Goal: Transaction & Acquisition: Purchase product/service

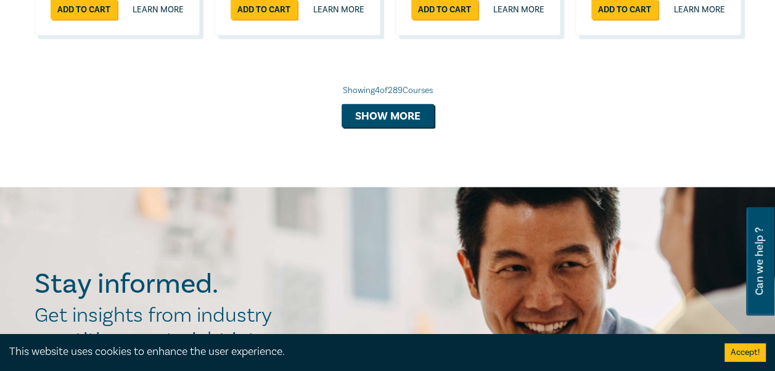
scroll to position [1400, 0]
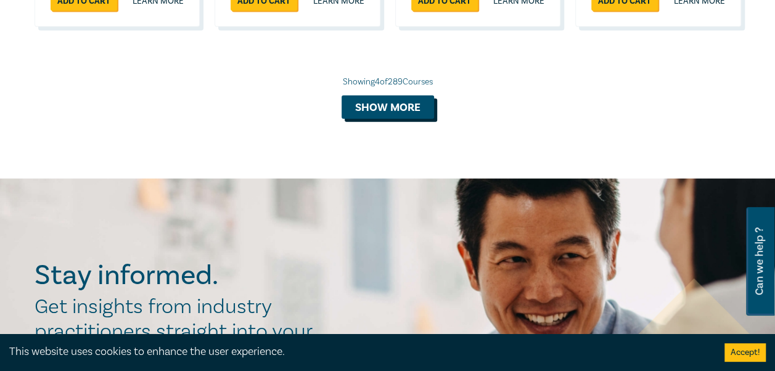
click at [377, 119] on button "Show more" at bounding box center [388, 107] width 92 height 23
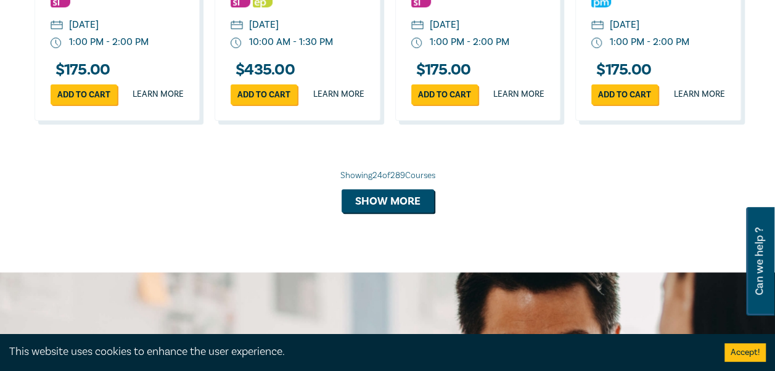
scroll to position [2497, 0]
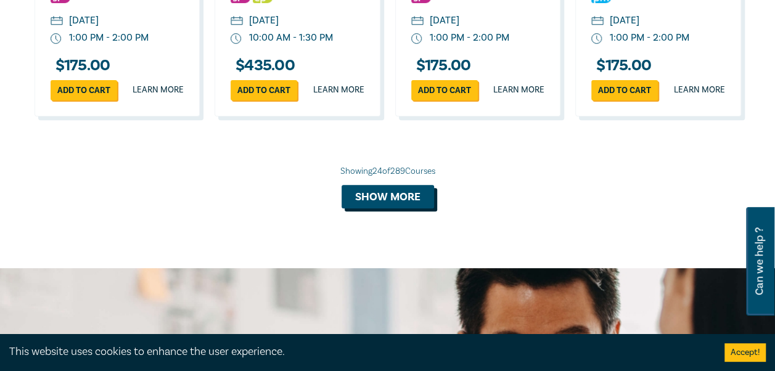
click at [367, 208] on button "Show more" at bounding box center [388, 196] width 92 height 23
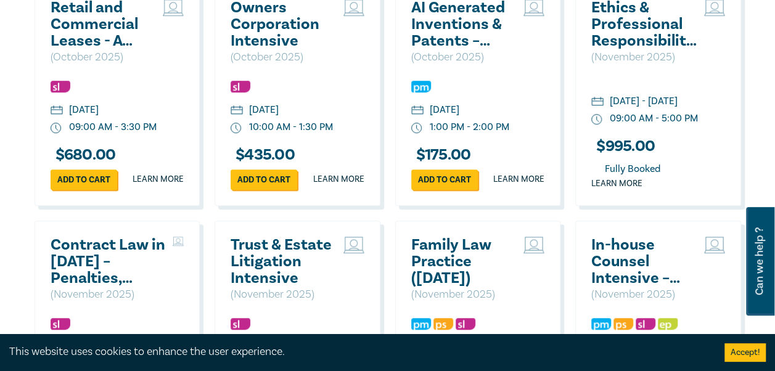
scroll to position [2670, 0]
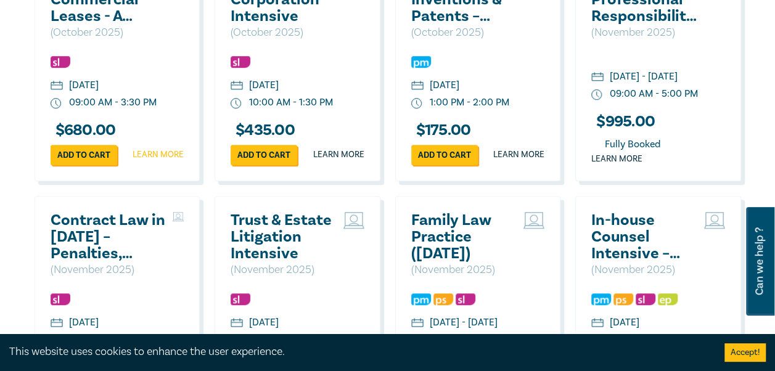
click at [147, 161] on link "Learn more" at bounding box center [158, 155] width 51 height 12
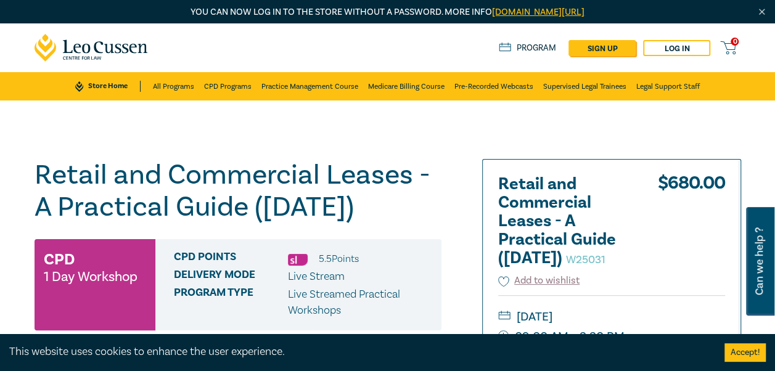
click at [292, 201] on h1 "Retail and Commercial Leases - A Practical Guide (October 2025) W25031" at bounding box center [238, 191] width 407 height 64
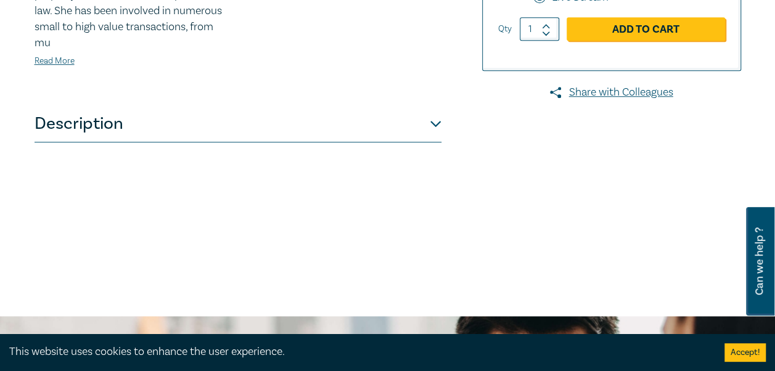
scroll to position [542, 0]
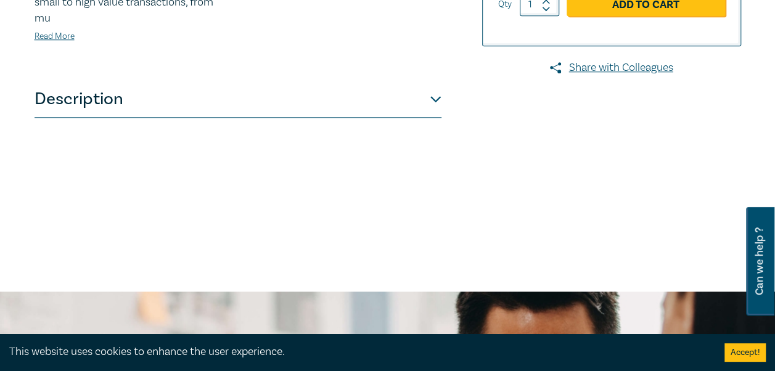
click at [259, 118] on button "Description" at bounding box center [238, 99] width 407 height 37
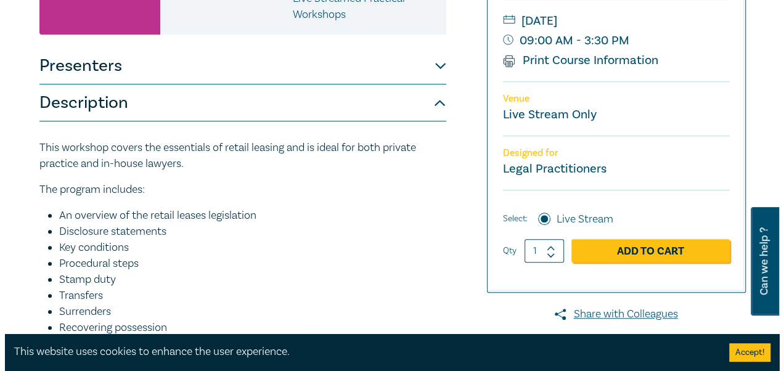
scroll to position [271, 0]
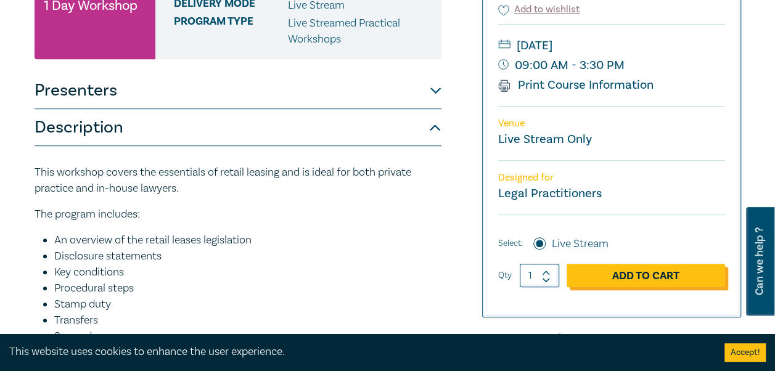
click at [651, 287] on link "Add to Cart" at bounding box center [646, 275] width 158 height 23
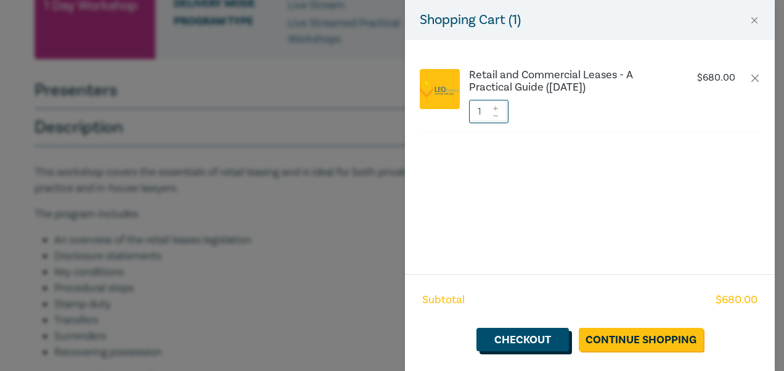
click at [531, 340] on link "Checkout" at bounding box center [523, 339] width 92 height 23
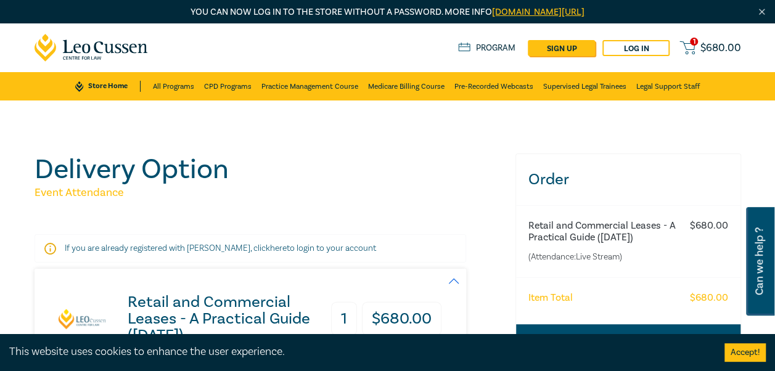
click at [435, 189] on h5 "Event Attendance" at bounding box center [268, 193] width 466 height 15
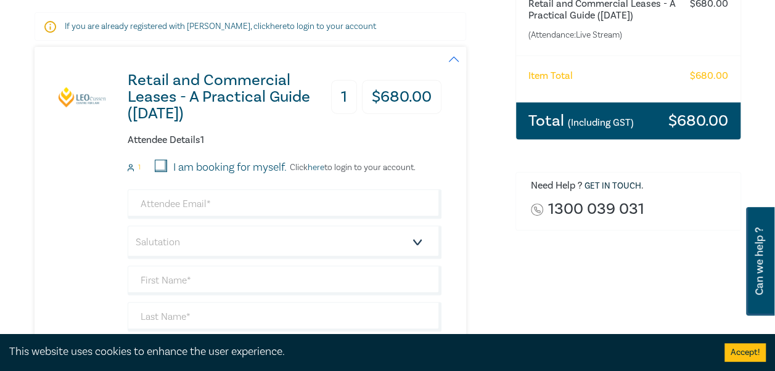
scroll to position [247, 0]
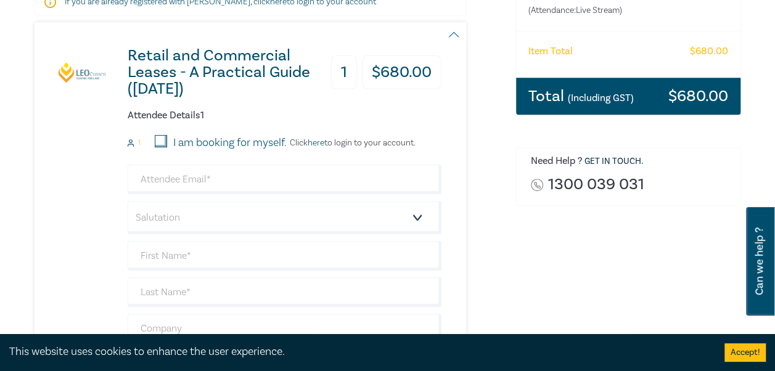
click at [160, 138] on input "I am booking for myself." at bounding box center [161, 141] width 12 height 12
checkbox input "true"
click at [329, 138] on p "Click here to login to your account." at bounding box center [351, 143] width 129 height 10
click at [347, 143] on p "Click here to login to your account." at bounding box center [351, 143] width 129 height 10
click at [317, 143] on link "here" at bounding box center [316, 142] width 17 height 11
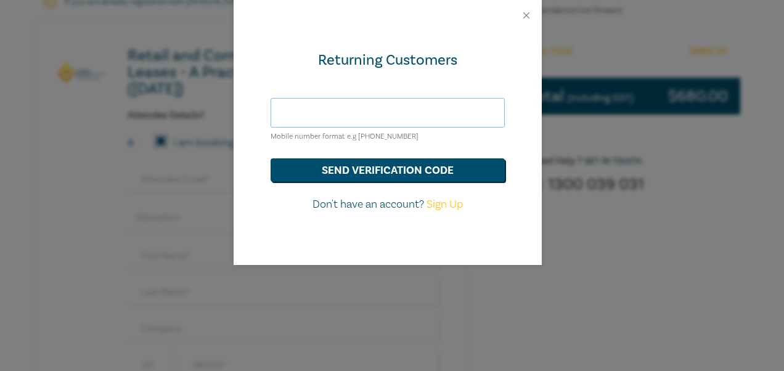
click at [324, 105] on input "text" at bounding box center [388, 113] width 234 height 30
type input "azammit@pearcewebster.com.au"
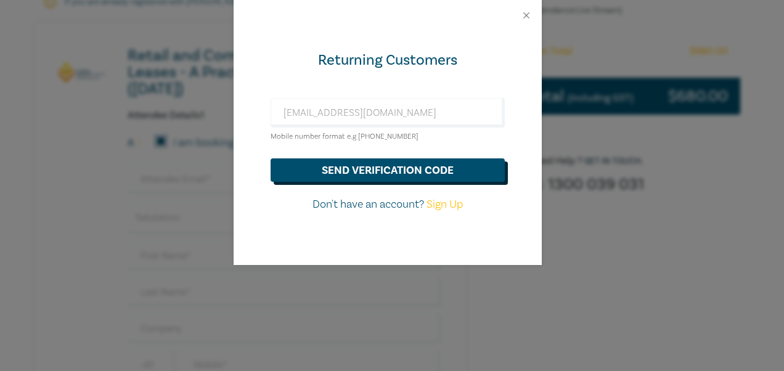
click at [350, 168] on button "send verification code" at bounding box center [388, 169] width 234 height 23
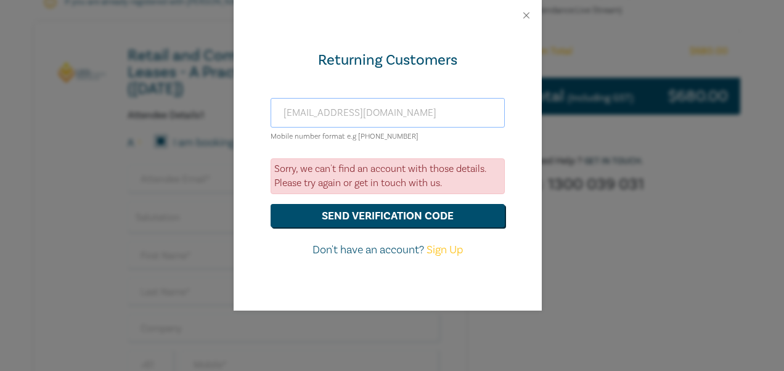
drag, startPoint x: 462, startPoint y: 112, endPoint x: 234, endPoint y: 104, distance: 228.8
click at [234, 104] on div "Returning Customers azammit@pearcewebster.com.au Mobile number format e.g +61 0…" at bounding box center [388, 171] width 308 height 280
click at [530, 12] on button "Close" at bounding box center [526, 15] width 11 height 11
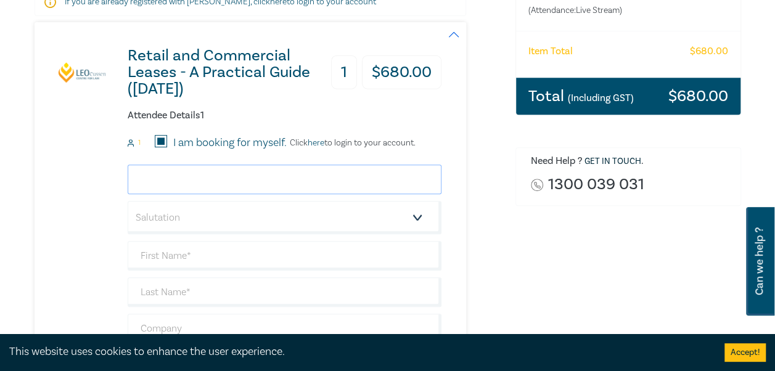
click at [205, 182] on input "email" at bounding box center [285, 180] width 314 height 30
type input "azammit@pearcewebster.com.au"
type input "Amanda"
type input "Zammit"
type input "Pearce Webster Dugsdales"
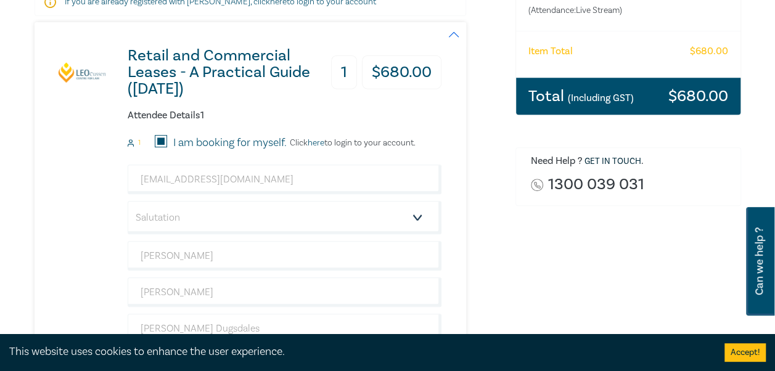
click at [31, 215] on div "Delivery Option Event Attendance If you are already registered with Leo Cussen,…" at bounding box center [267, 222] width 481 height 631
click at [181, 201] on select "Salutation Mr. Mrs. Ms. Miss Dr. Prof. Other" at bounding box center [285, 217] width 314 height 33
select select "Ms."
click at [128, 201] on select "Salutation Mr. Mrs. Ms. Miss Dr. Prof. Other" at bounding box center [285, 217] width 314 height 33
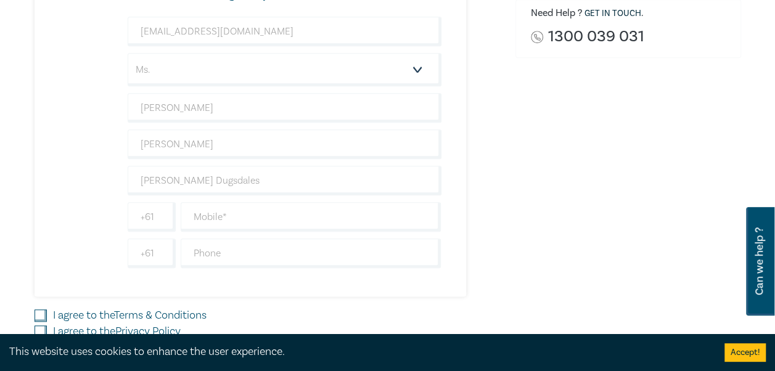
scroll to position [419, 0]
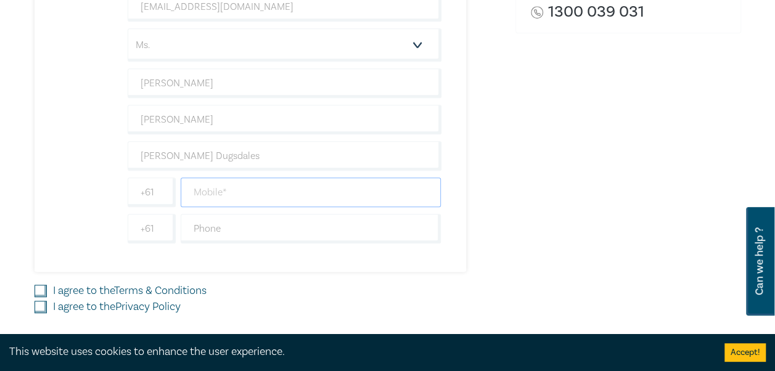
click at [200, 195] on input "text" at bounding box center [311, 193] width 261 height 30
type input "0403713392"
click at [73, 210] on div "Retail and Commercial Leases - A Practical Guide (October 2025) 1 $ 680.00 Atte…" at bounding box center [238, 61] width 407 height 422
click at [43, 290] on input "I agree to the Terms & Conditions" at bounding box center [41, 291] width 12 height 12
checkbox input "true"
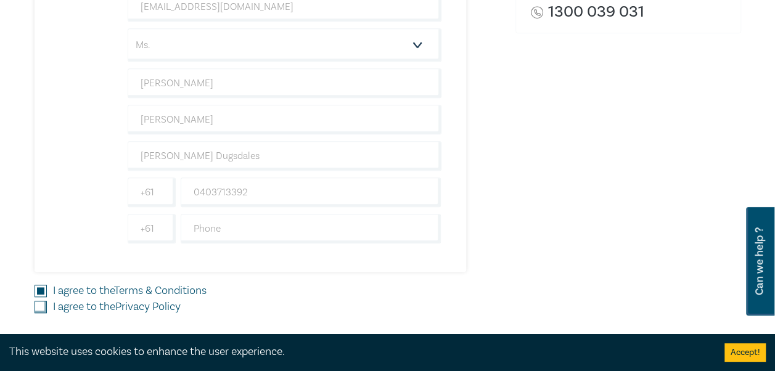
click at [41, 307] on input "I agree to the Privacy Policy" at bounding box center [41, 307] width 12 height 12
checkbox input "true"
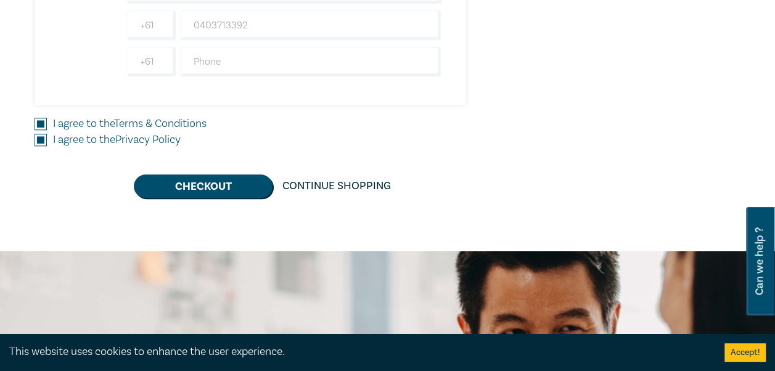
scroll to position [583, 0]
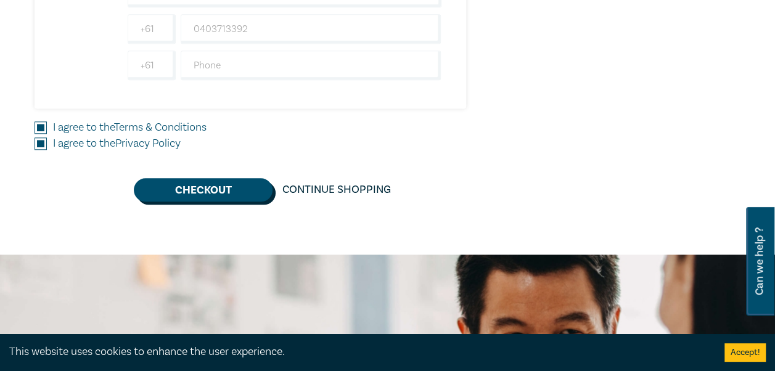
click at [171, 188] on button "Checkout" at bounding box center [203, 189] width 139 height 23
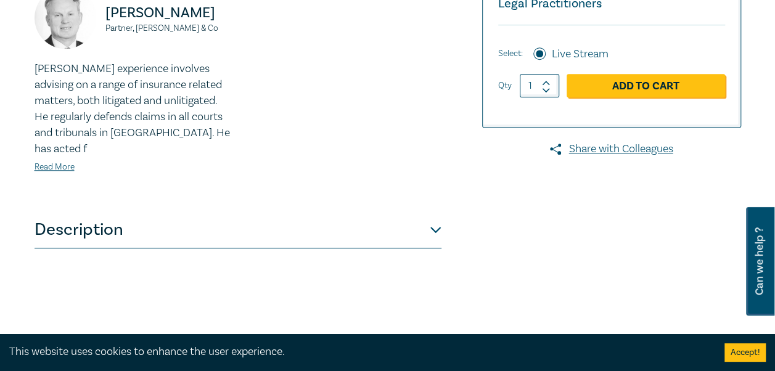
scroll to position [542, 0]
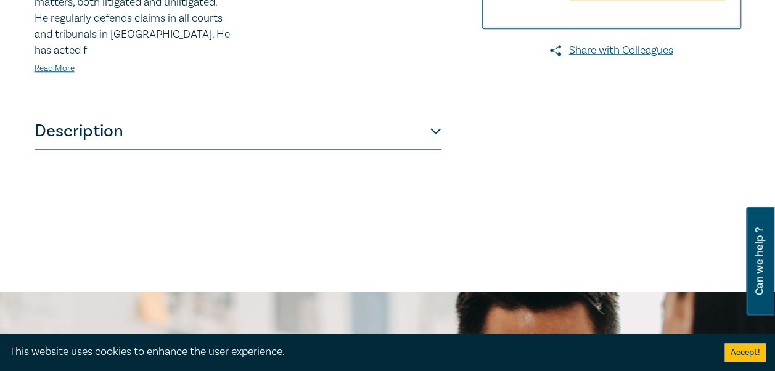
click at [270, 126] on button "Description" at bounding box center [238, 131] width 407 height 37
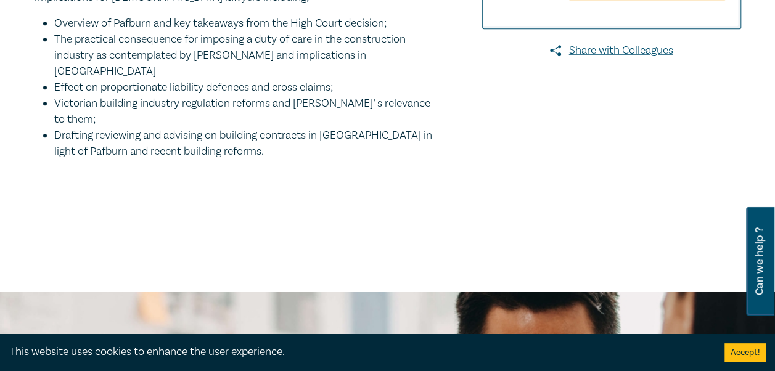
click at [55, 170] on p at bounding box center [238, 178] width 407 height 16
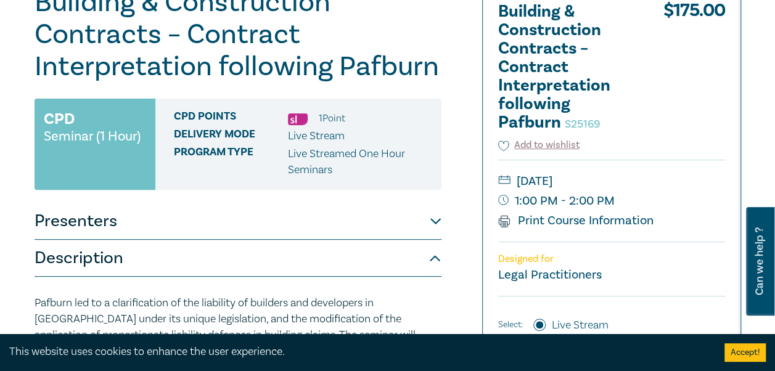
scroll to position [0, 0]
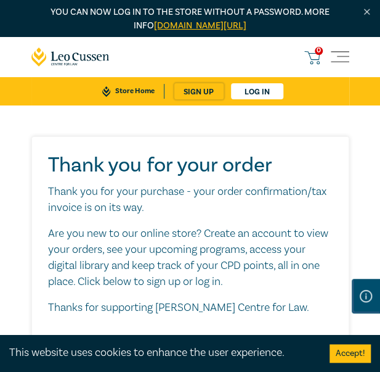
click at [150, 193] on p "Thank you for your purchase - your order confirmation/tax invoice is on its way." at bounding box center [190, 200] width 285 height 32
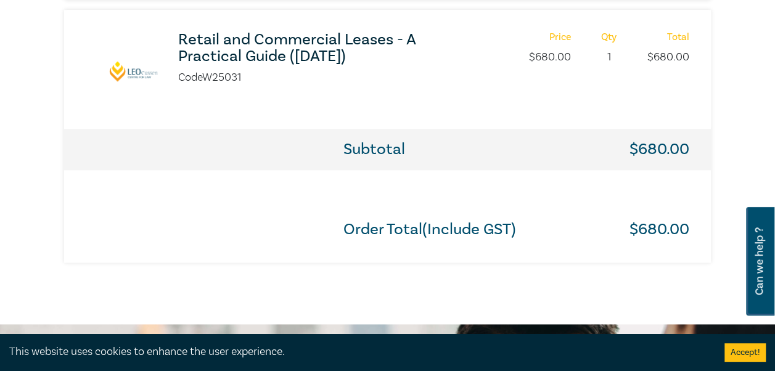
scroll to position [641, 0]
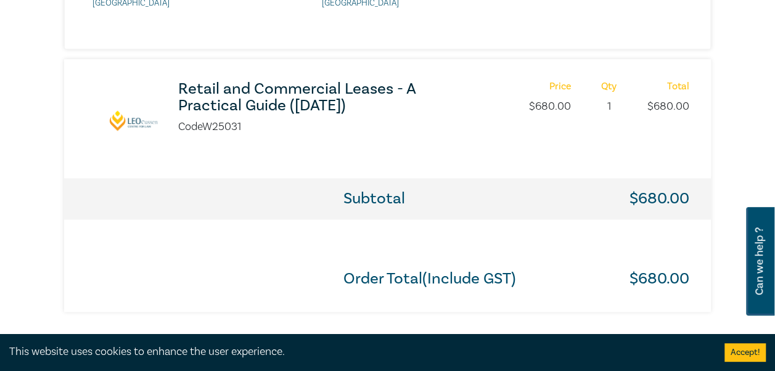
click at [327, 95] on h3 "Retail and Commercial Leases - A Practical Guide ([DATE])" at bounding box center [302, 97] width 248 height 33
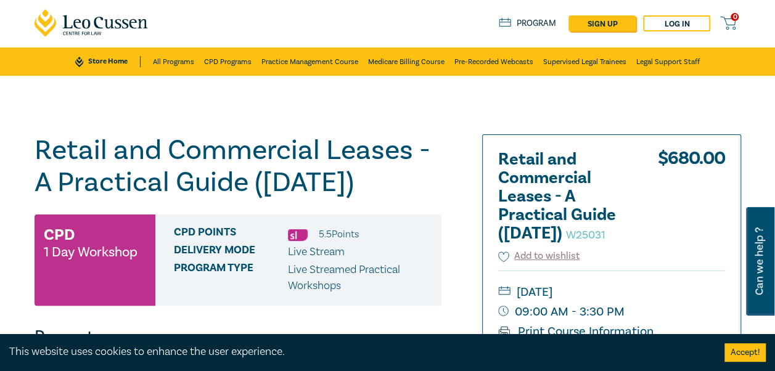
scroll to position [49, 0]
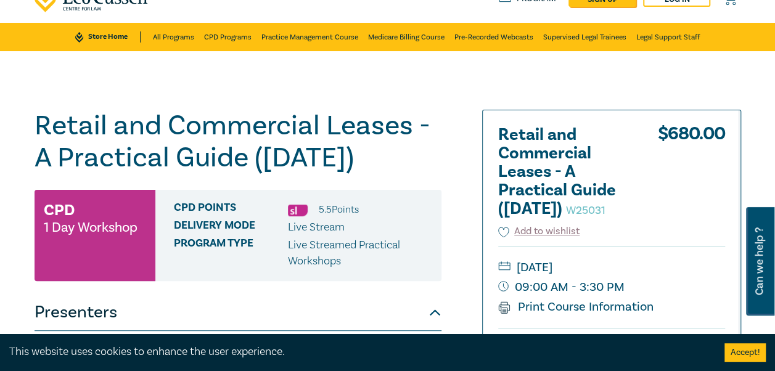
click at [248, 174] on h1 "Retail and Commercial Leases - A Practical Guide ([DATE]) W25031" at bounding box center [238, 142] width 407 height 64
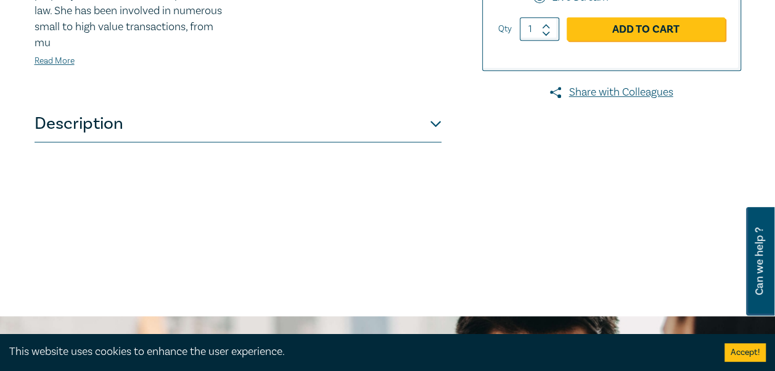
scroll to position [542, 0]
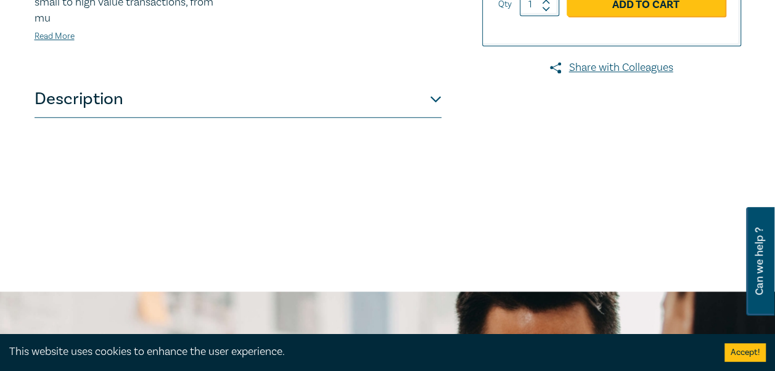
click at [267, 118] on button "Description" at bounding box center [238, 99] width 407 height 37
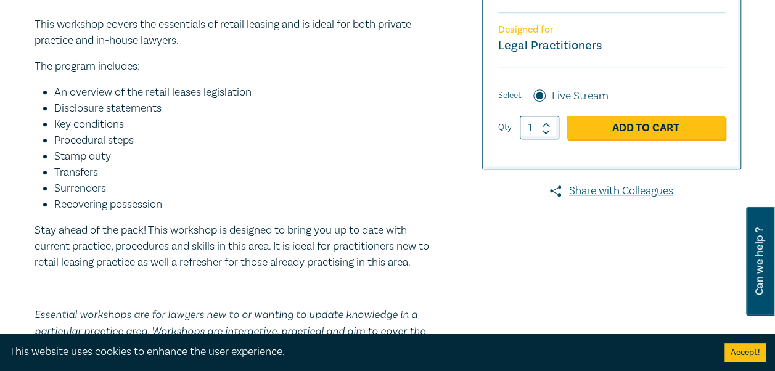
scroll to position [370, 0]
